Goal: Information Seeking & Learning: Learn about a topic

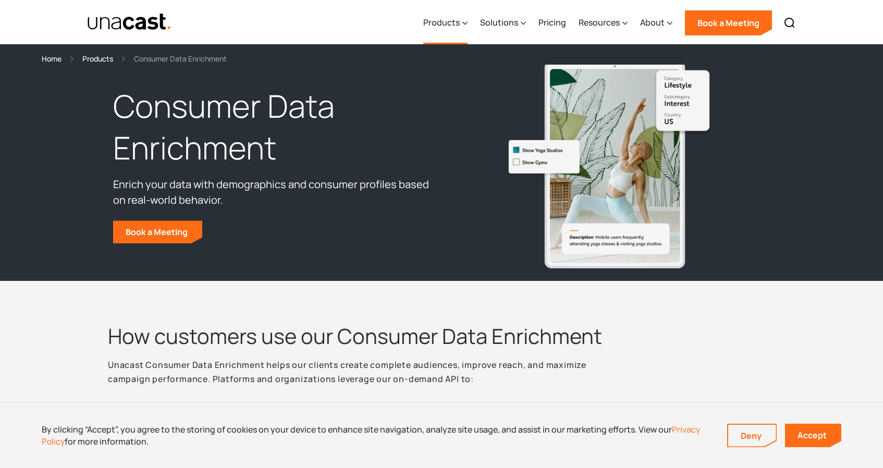
click at [464, 24] on icon at bounding box center [464, 23] width 5 height 11
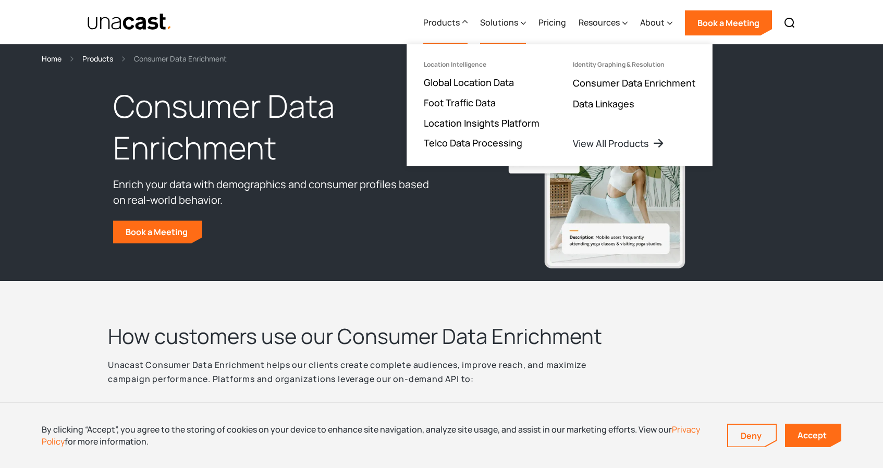
click at [526, 18] on icon at bounding box center [523, 23] width 5 height 11
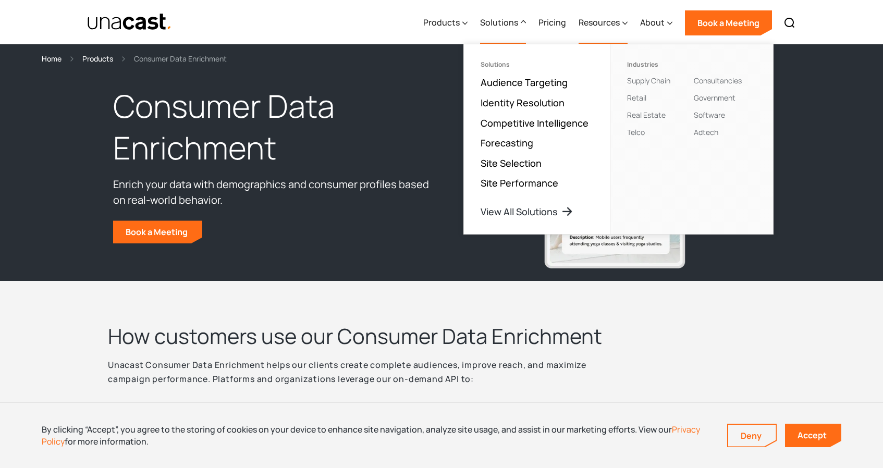
click at [619, 24] on div "Resources" at bounding box center [598, 22] width 41 height 13
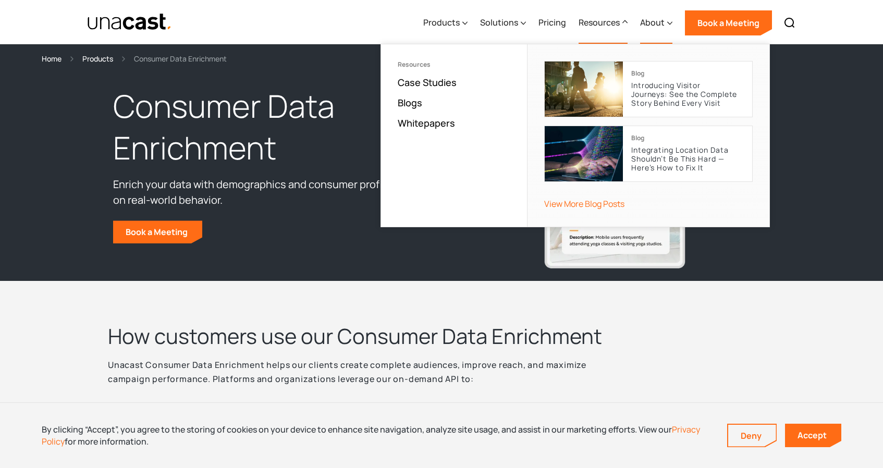
click at [667, 28] on icon at bounding box center [669, 23] width 5 height 11
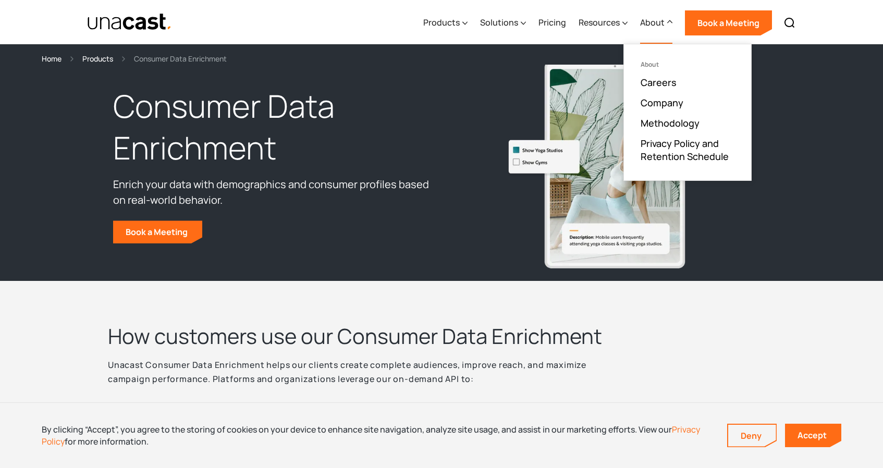
click at [403, 38] on div "Products Location Intelligence Global Location Data Foot Traffic Data Location …" at bounding box center [441, 22] width 750 height 44
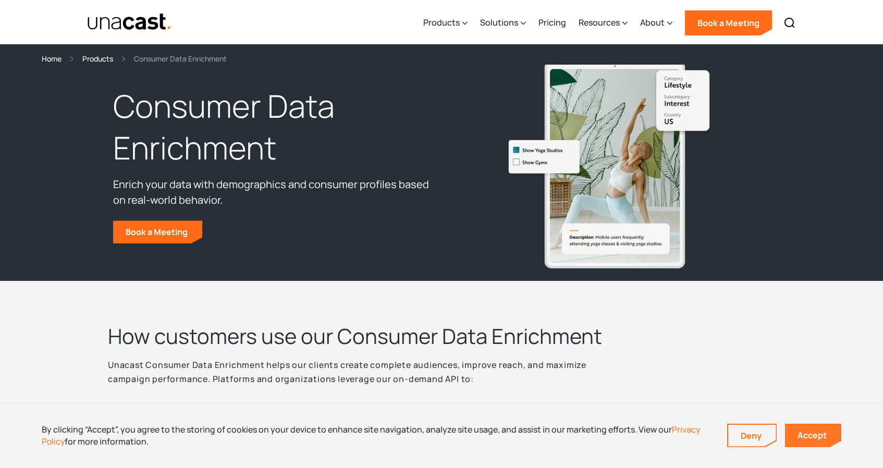
click at [813, 429] on link "Accept" at bounding box center [813, 435] width 56 height 23
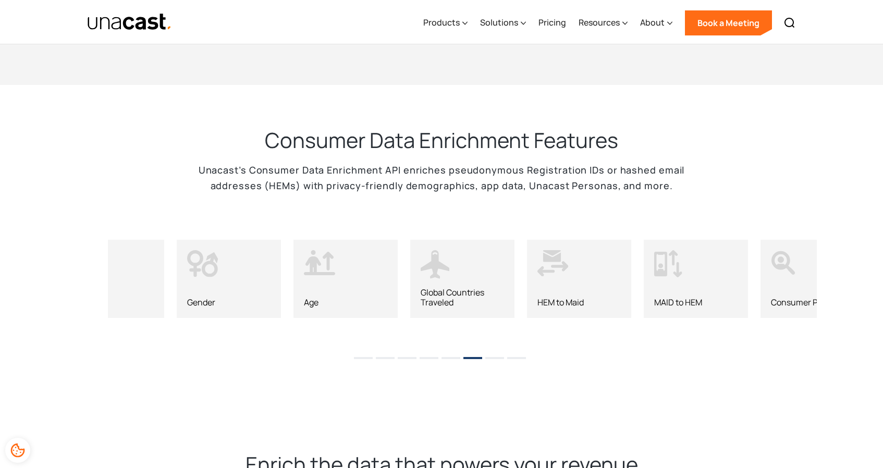
scroll to position [943, 0]
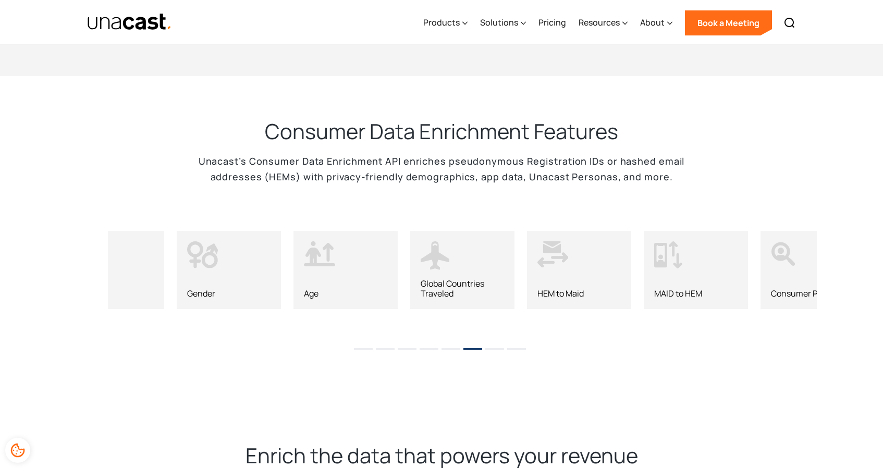
click at [494, 348] on button "7" at bounding box center [494, 349] width 19 height 2
click at [516, 348] on button "8" at bounding box center [516, 349] width 19 height 2
click at [363, 346] on li "1" at bounding box center [363, 346] width 19 height 16
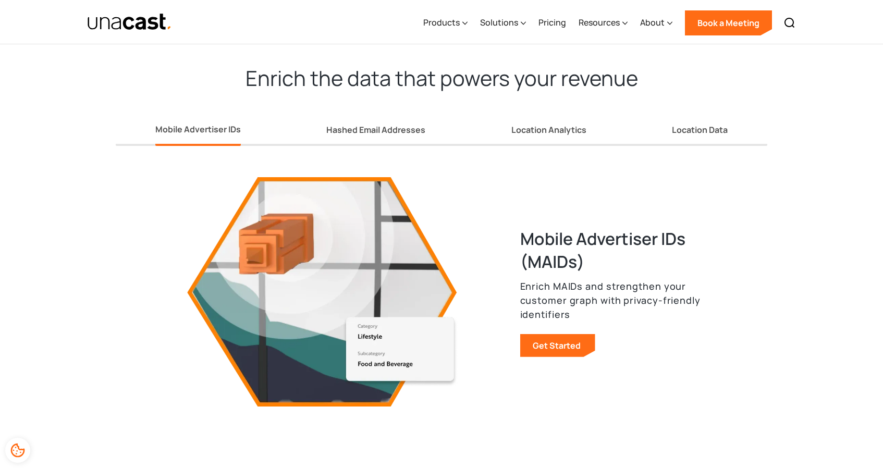
scroll to position [1309, 0]
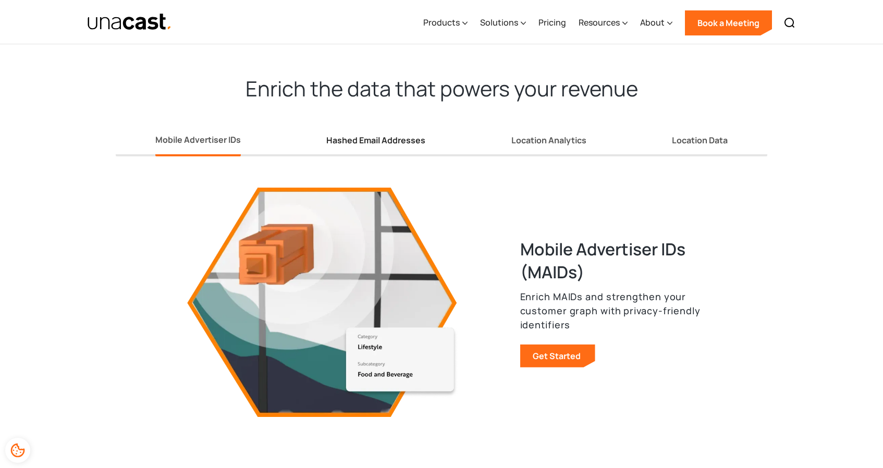
click at [381, 135] on div "Hashed Email Addresses" at bounding box center [375, 140] width 99 height 11
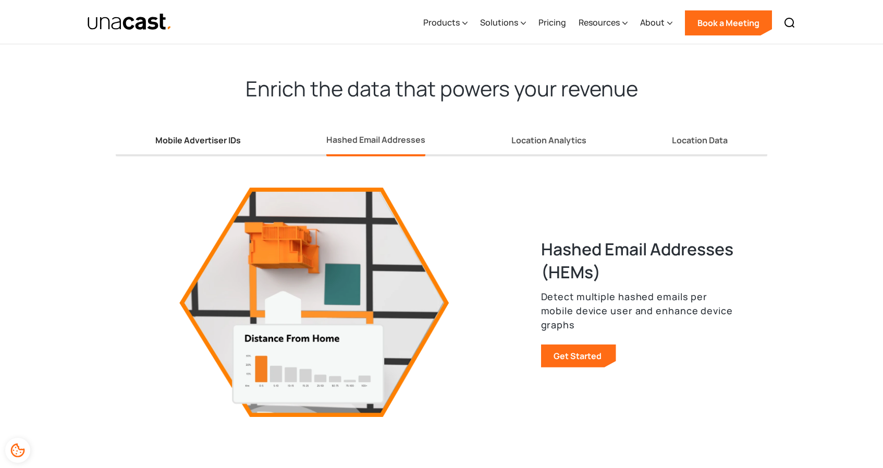
click at [227, 143] on link "Mobile Advertiser IDs" at bounding box center [197, 143] width 85 height 28
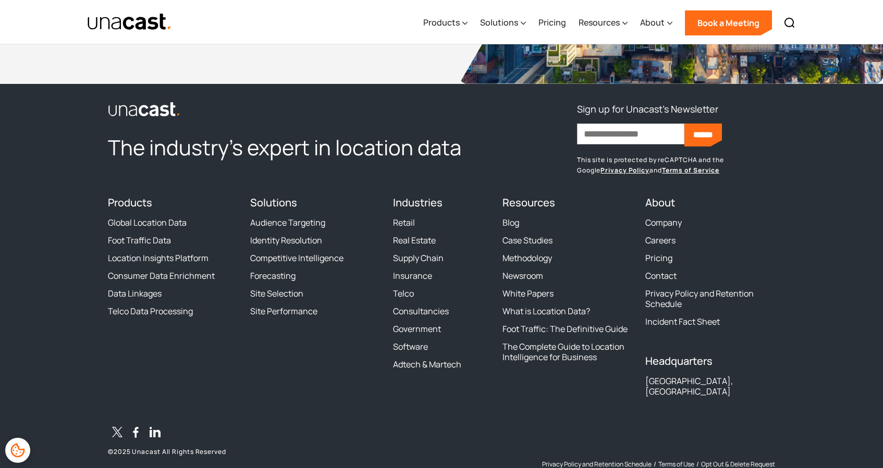
scroll to position [3701, 0]
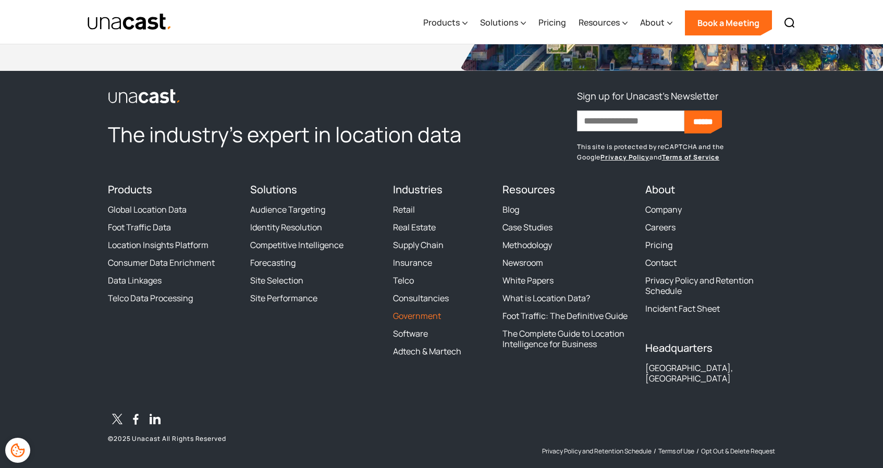
click at [426, 311] on link "Government" at bounding box center [417, 316] width 48 height 10
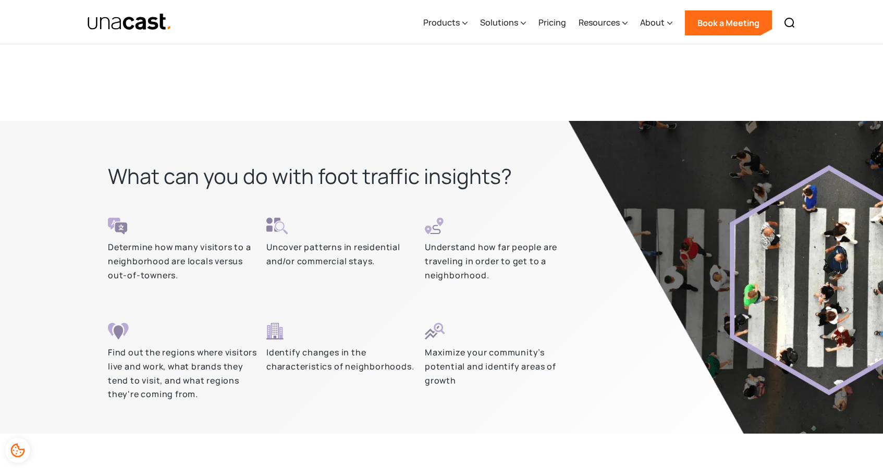
scroll to position [2039, 0]
